Goal: Task Accomplishment & Management: Use online tool/utility

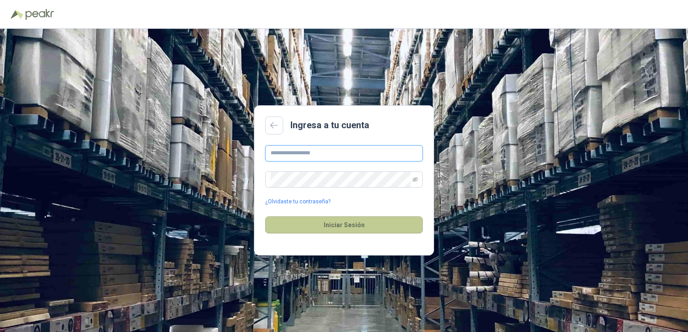
type input "**********"
click at [307, 226] on button "Iniciar Sesión" at bounding box center [344, 225] width 158 height 17
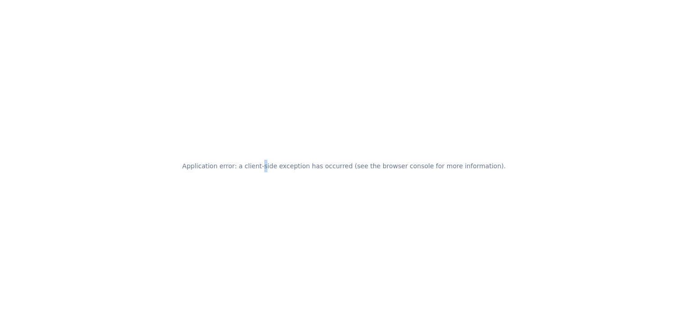
click at [276, 123] on div "Application error: a client-side exception has occurred (see the browser consol…" at bounding box center [344, 166] width 688 height 332
drag, startPoint x: 276, startPoint y: 123, endPoint x: 346, endPoint y: 179, distance: 90.3
click at [346, 179] on div "Application error: a client-side exception has occurred (see the browser consol…" at bounding box center [344, 166] width 688 height 332
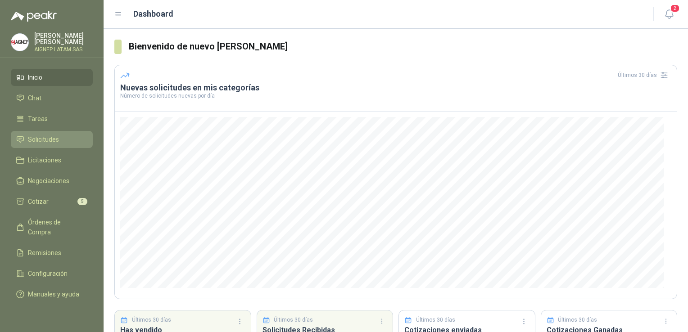
click at [59, 141] on li "Solicitudes" at bounding box center [51, 140] width 71 height 10
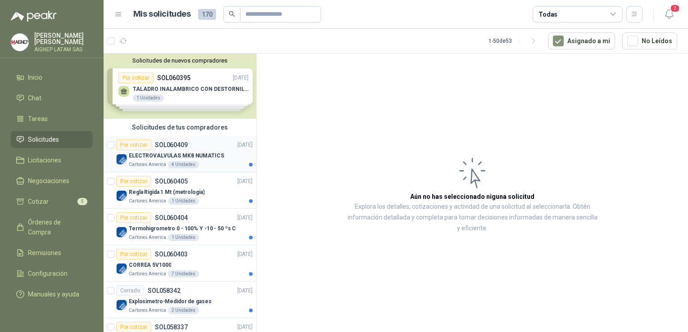
click at [204, 154] on p "ELECTROVALVULAS MK8 NUMATICS" at bounding box center [176, 156] width 95 height 9
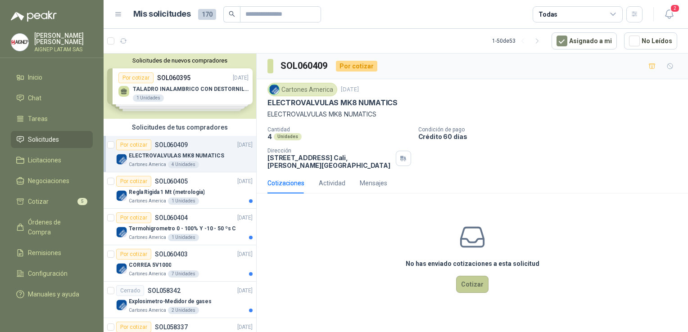
click at [468, 290] on button "Cotizar" at bounding box center [472, 284] width 32 height 17
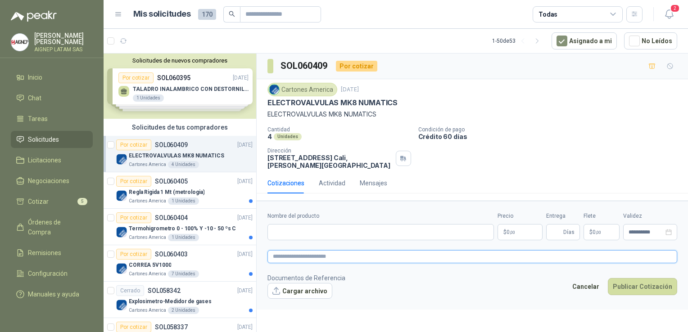
click at [321, 256] on textarea at bounding box center [473, 256] width 410 height 13
drag, startPoint x: 400, startPoint y: 100, endPoint x: 260, endPoint y: 101, distance: 140.1
click at [260, 101] on div "Cartones America [DATE] ELECTROVALVULAS MK8 NUMATICS ELECTROVALVULAS MK8 NUMAT…" at bounding box center [472, 126] width 431 height 94
copy p "ELECTROVALVULAS MK8 NUMATICS"
click at [460, 104] on div "ELECTROVALVULAS MK8 NUMATICS" at bounding box center [473, 102] width 410 height 9
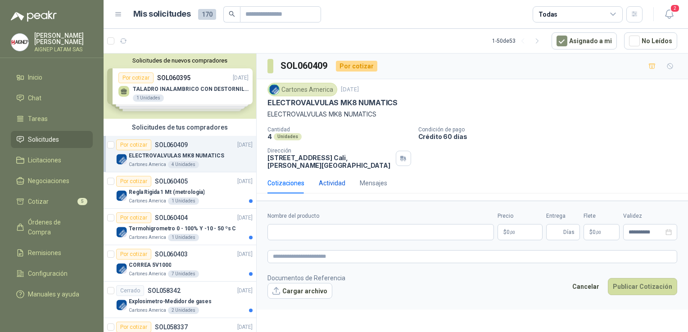
click at [342, 183] on div "Actividad" at bounding box center [332, 183] width 27 height 10
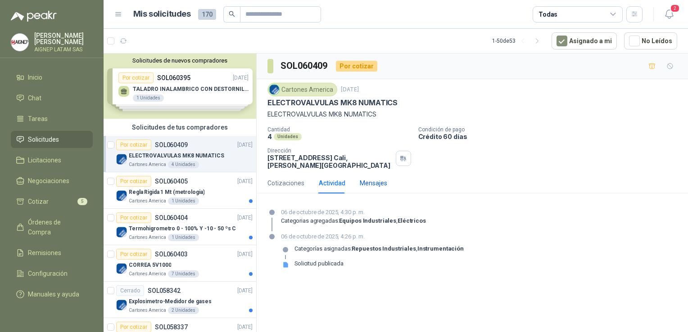
click at [362, 182] on div "Mensajes" at bounding box center [373, 183] width 27 height 10
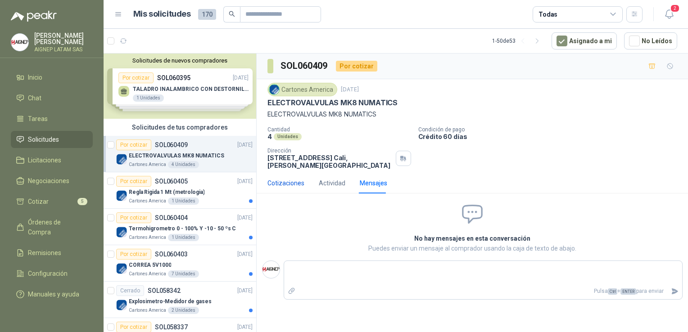
click at [286, 184] on div "Cotizaciones" at bounding box center [286, 183] width 37 height 10
